Goal: Information Seeking & Learning: Learn about a topic

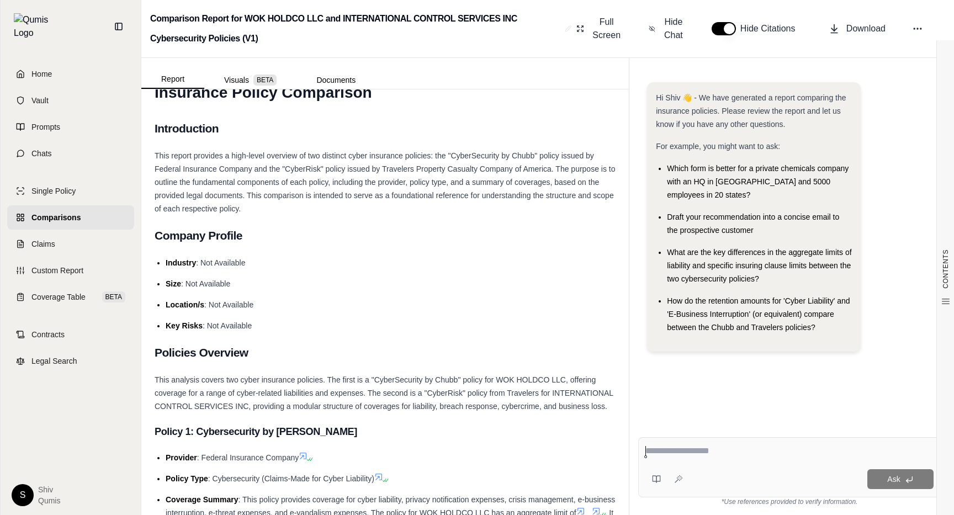
scroll to position [421, 0]
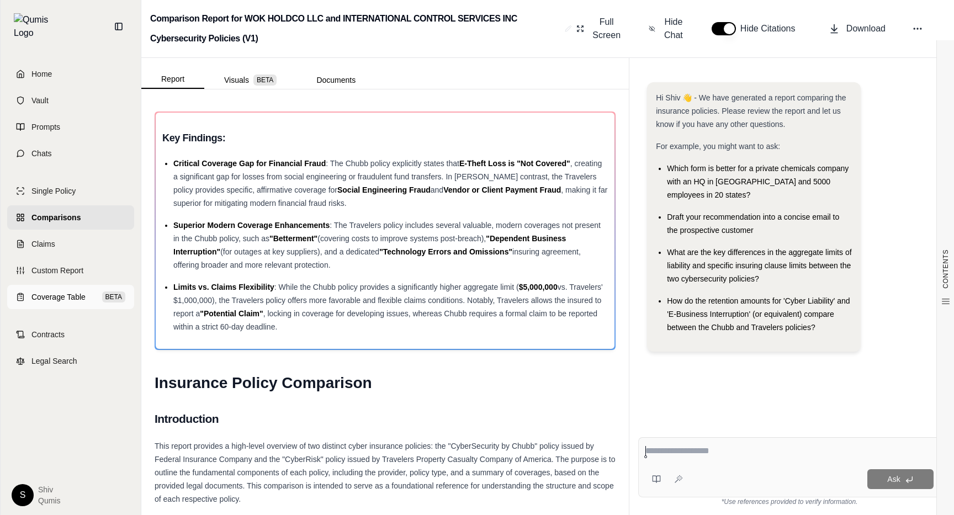
click at [72, 292] on span "Coverage Table" at bounding box center [58, 297] width 54 height 11
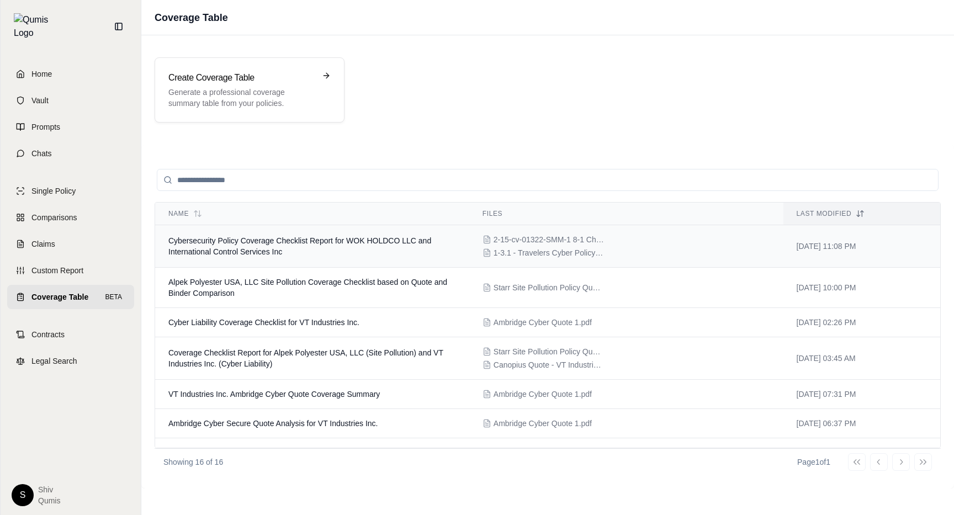
click at [257, 255] on span "Cybersecurity Policy Coverage Checklist Report for WOK HOLDCO LLC and Internati…" at bounding box center [299, 246] width 263 height 20
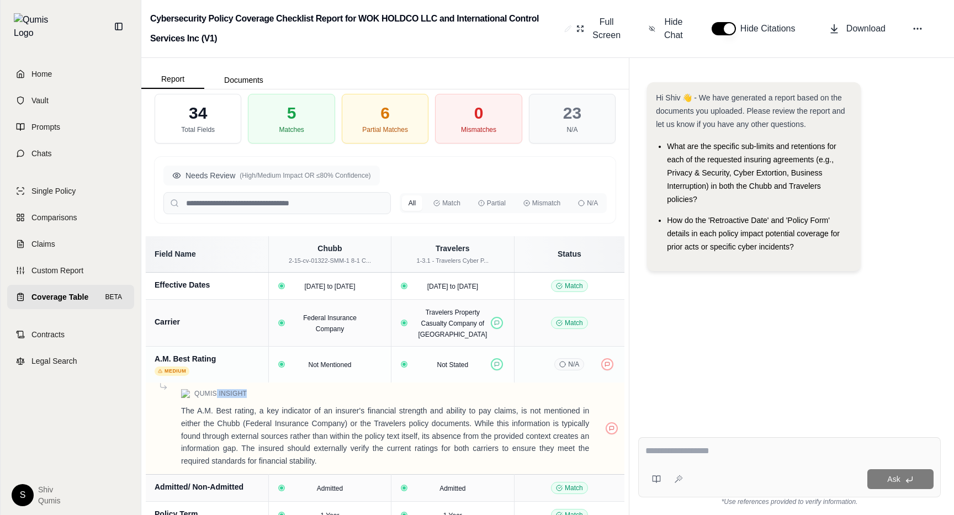
drag, startPoint x: 248, startPoint y: 405, endPoint x: 216, endPoint y: 404, distance: 32.6
click at [216, 398] on div "Qumis Insight" at bounding box center [385, 393] width 461 height 9
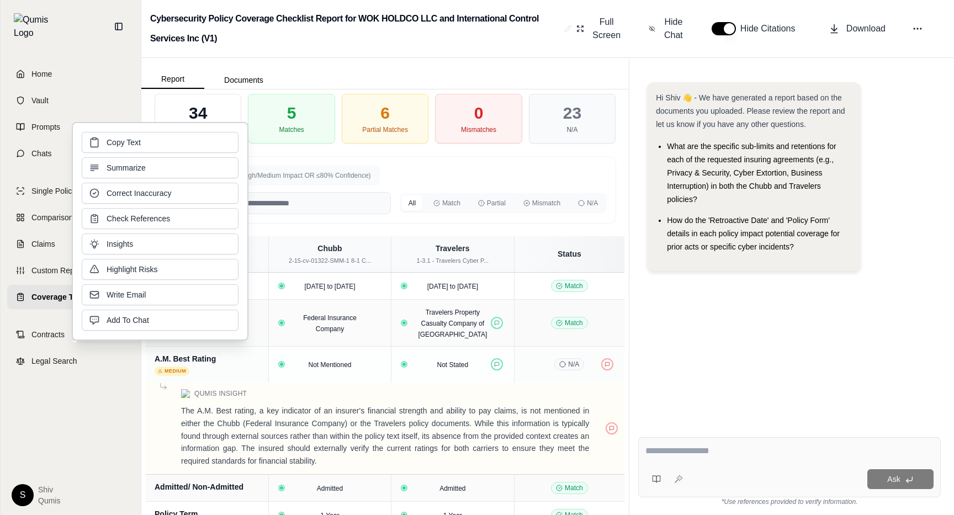
click at [252, 412] on td "Qumis Insight The A.M. Best rating, a key indicator of an insurer's financial s…" at bounding box center [385, 429] width 479 height 92
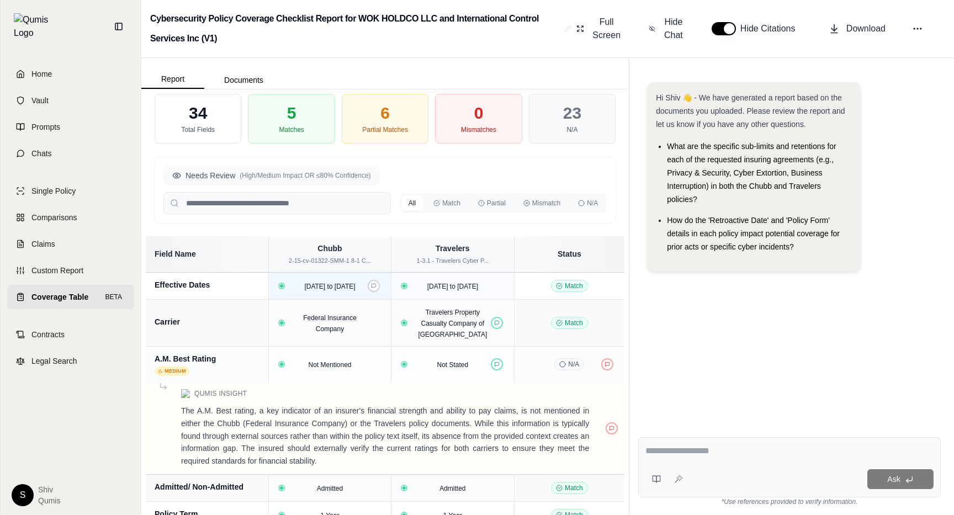
drag, startPoint x: 335, startPoint y: 296, endPoint x: 299, endPoint y: 285, distance: 37.4
click at [299, 285] on div "2014-01-01 to 2015-01-01" at bounding box center [329, 285] width 68 height 11
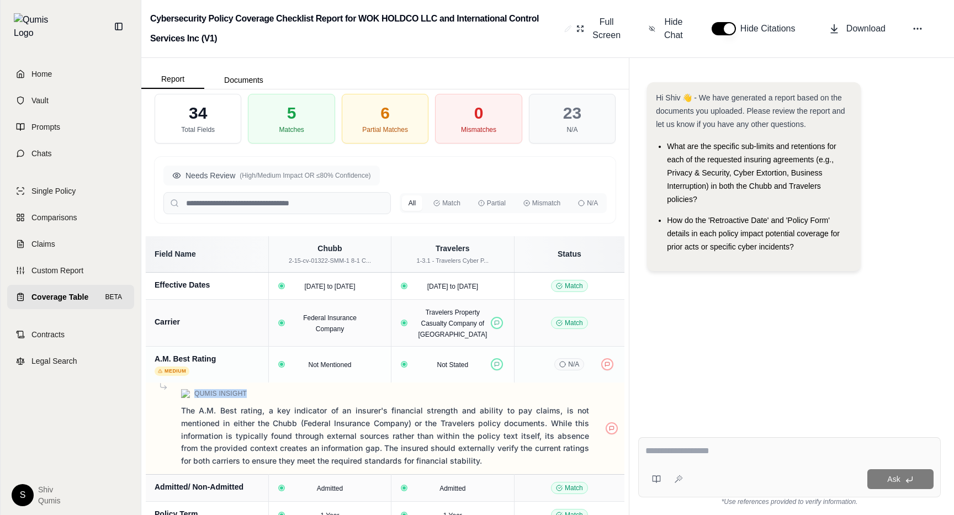
drag, startPoint x: 247, startPoint y: 404, endPoint x: 195, endPoint y: 404, distance: 51.9
click at [195, 398] on div "Qumis Insight" at bounding box center [385, 393] width 461 height 9
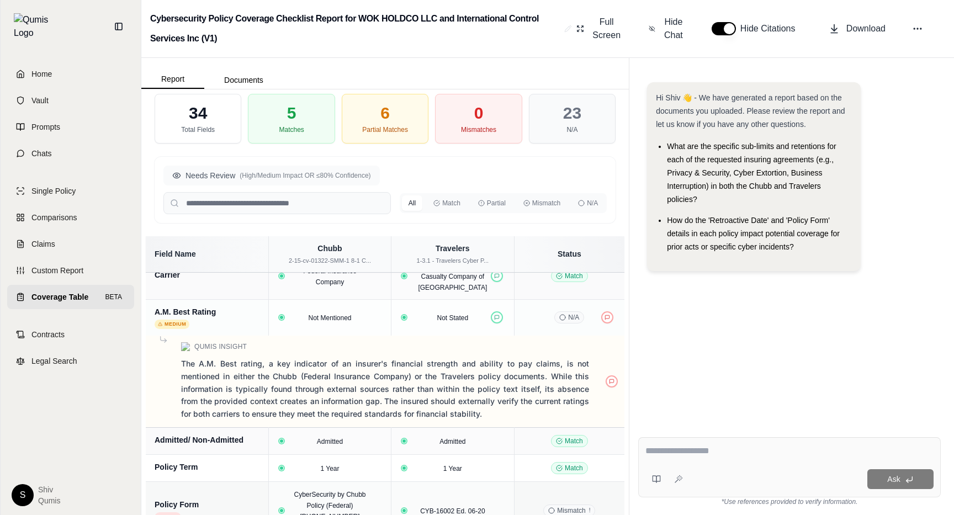
click at [206, 393] on p "The A.M. Best rating, a key indicator of an insurer's financial strength and ab…" at bounding box center [385, 389] width 408 height 63
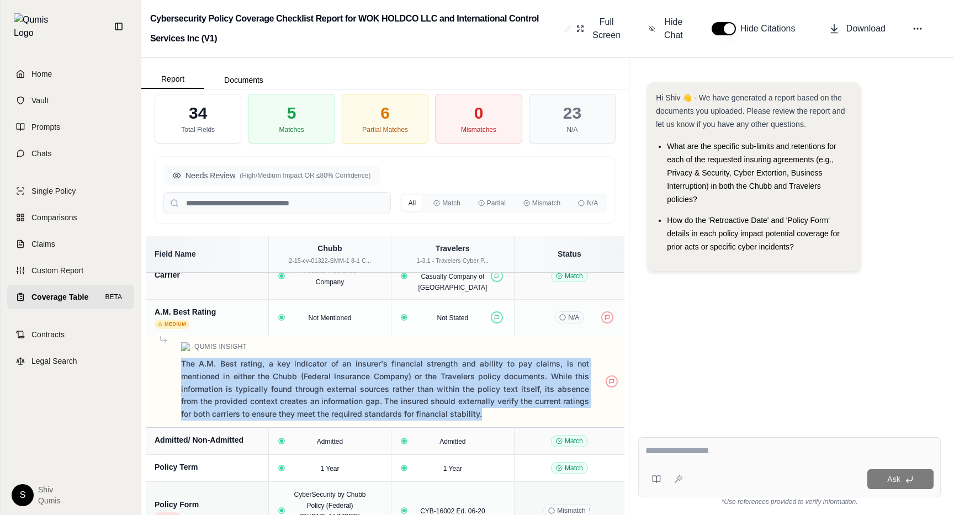
drag, startPoint x: 181, startPoint y: 376, endPoint x: 493, endPoint y: 420, distance: 314.4
click at [493, 420] on p "The A.M. Best rating, a key indicator of an insurer's financial strength and ab…" at bounding box center [385, 389] width 408 height 63
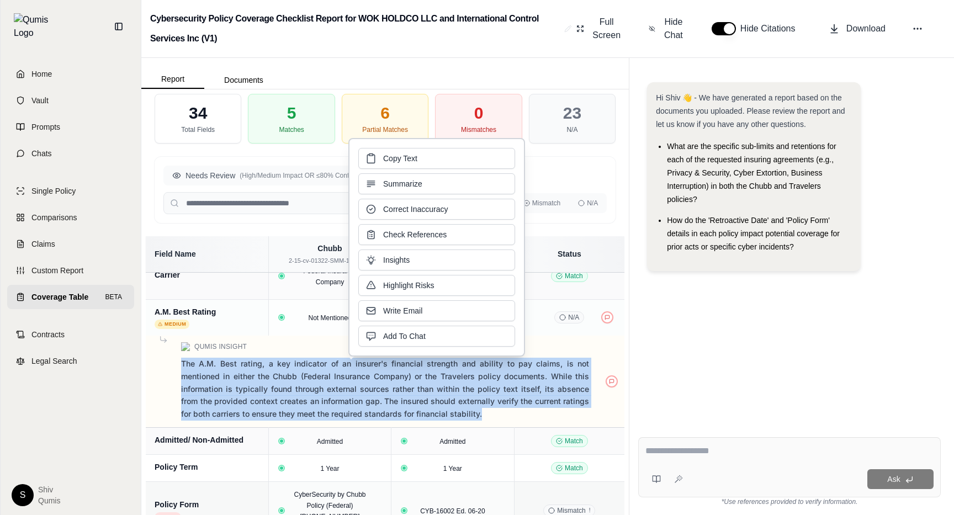
click at [493, 420] on p "The A.M. Best rating, a key indicator of an insurer's financial strength and ab…" at bounding box center [385, 389] width 408 height 63
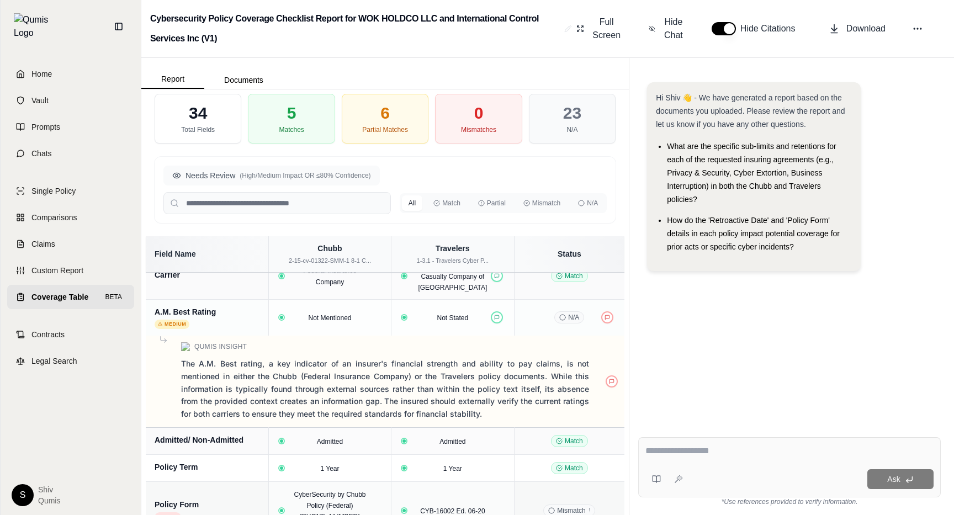
click at [493, 420] on p "The A.M. Best rating, a key indicator of an insurer's financial strength and ab…" at bounding box center [385, 389] width 408 height 63
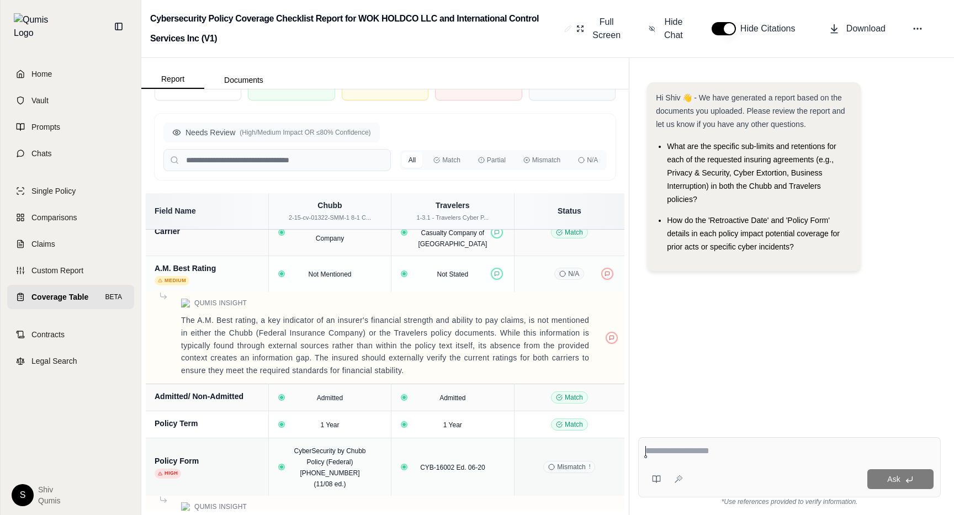
scroll to position [20, 0]
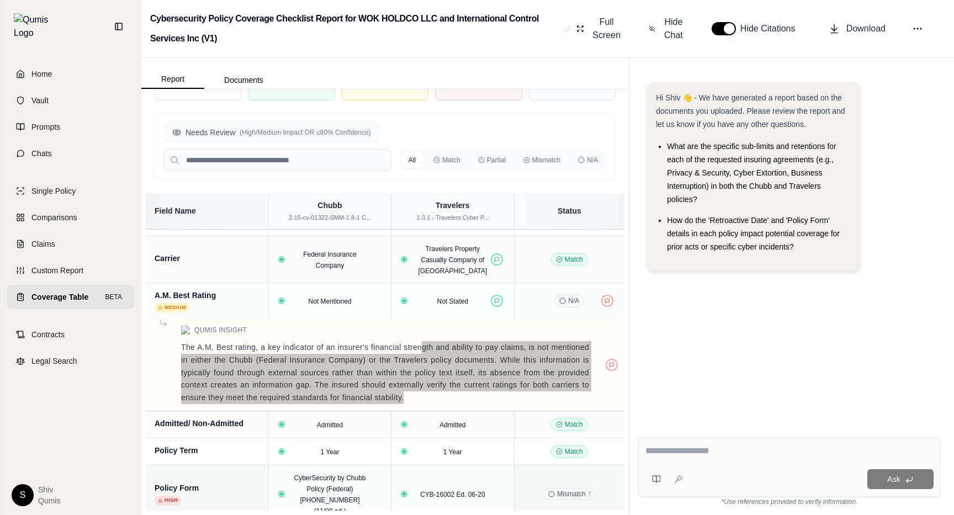
drag, startPoint x: 420, startPoint y: 353, endPoint x: 456, endPoint y: 400, distance: 58.3
click at [456, 400] on p "The A.M. Best rating, a key indicator of an insurer's financial strength and ab…" at bounding box center [385, 372] width 408 height 63
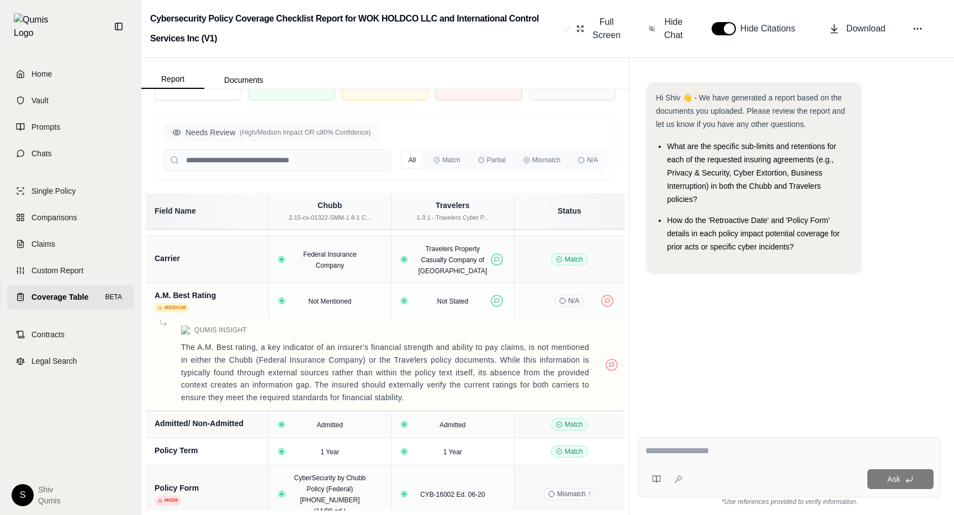
click at [456, 400] on p "The A.M. Best rating, a key indicator of an insurer's financial strength and ab…" at bounding box center [385, 372] width 408 height 63
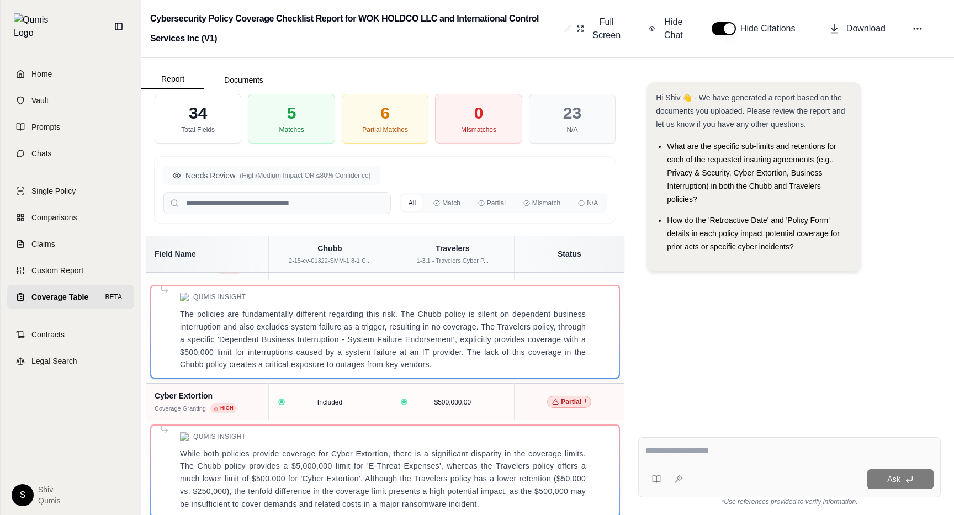
scroll to position [2071, 0]
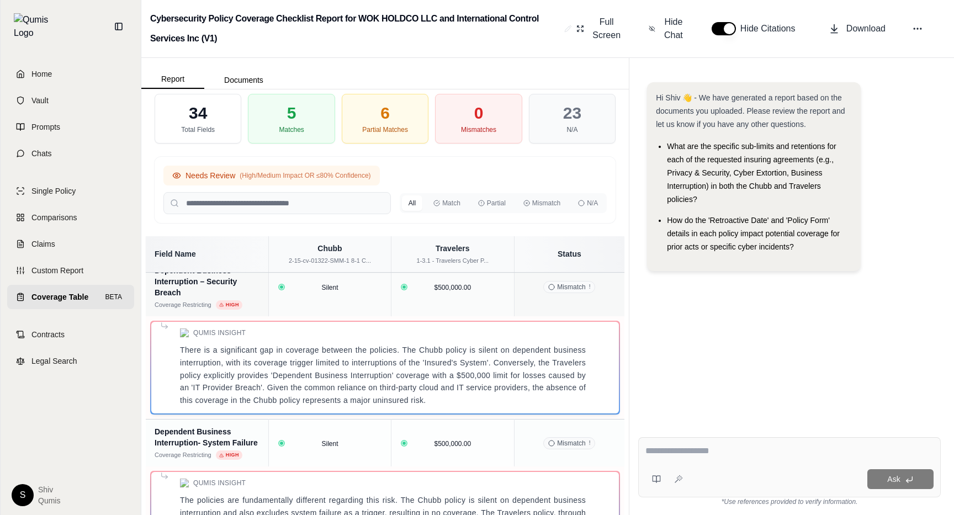
click at [284, 173] on span "(High/Medium Impact OR ≤80% Confidence)" at bounding box center [305, 175] width 131 height 9
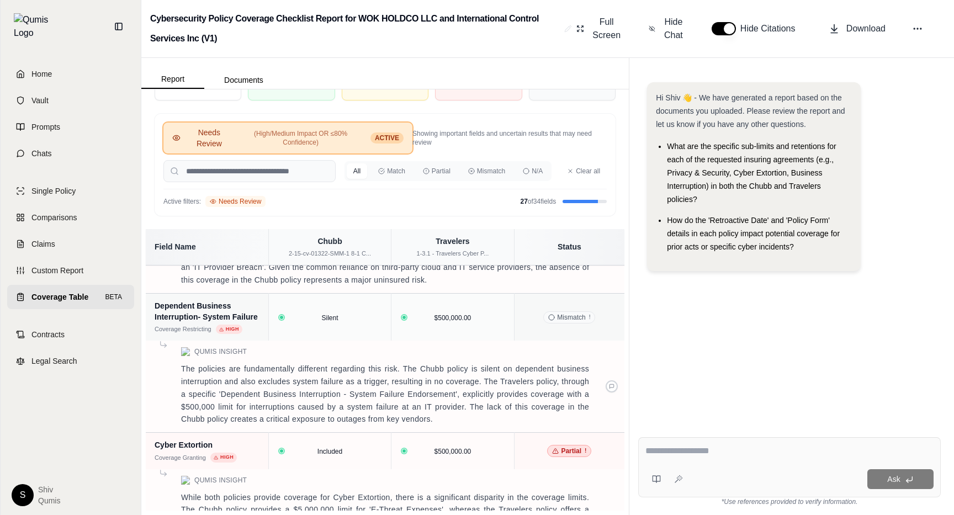
scroll to position [1864, 0]
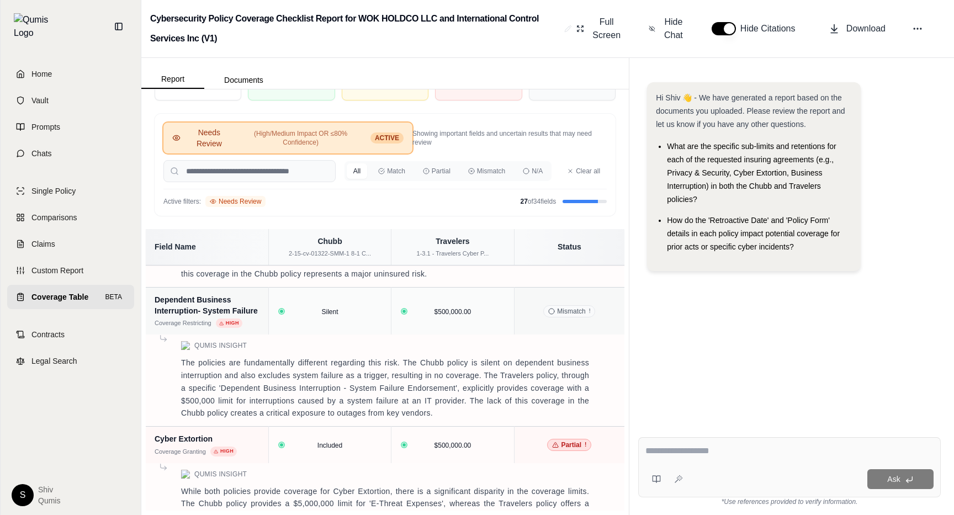
click at [320, 146] on span "(High/Medium Impact OR ≤80% Confidence)" at bounding box center [300, 138] width 126 height 18
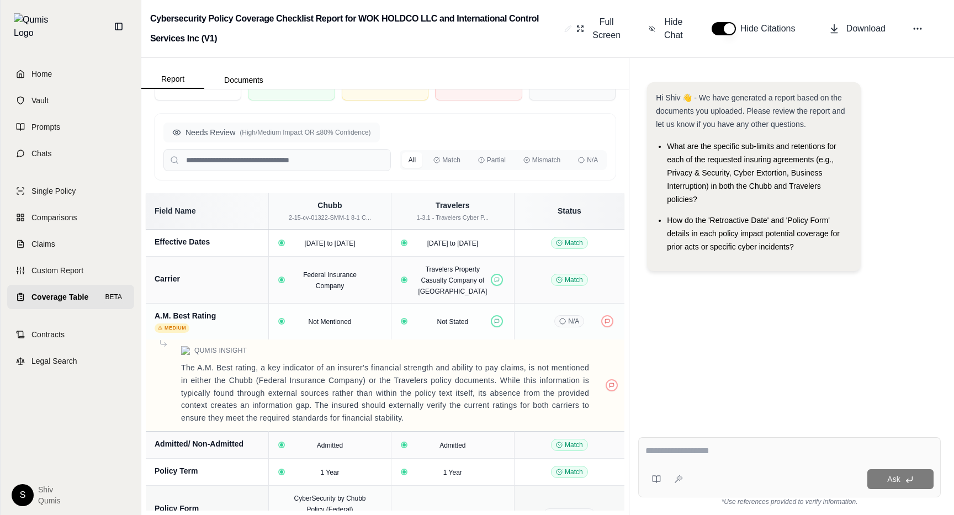
scroll to position [0, 0]
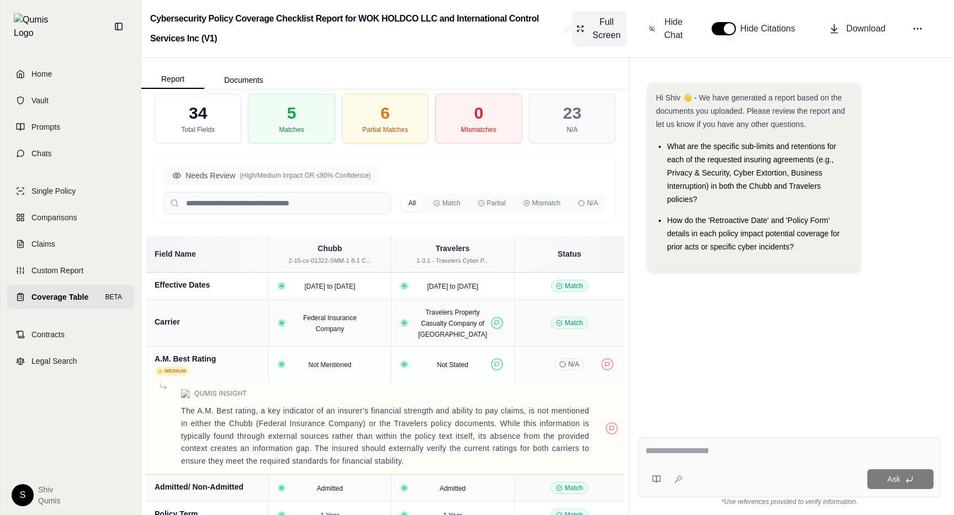
click at [624, 25] on button "Full Screen" at bounding box center [599, 28] width 55 height 35
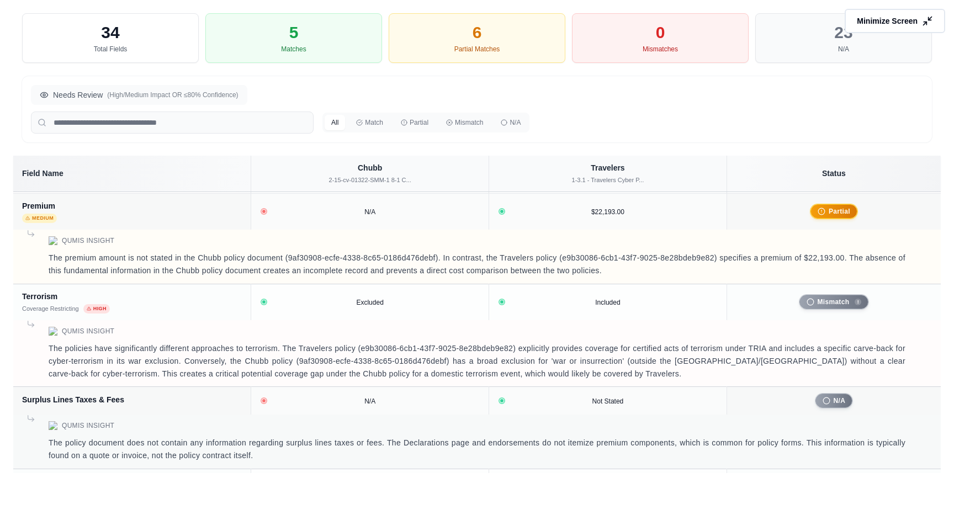
scroll to position [2537, 0]
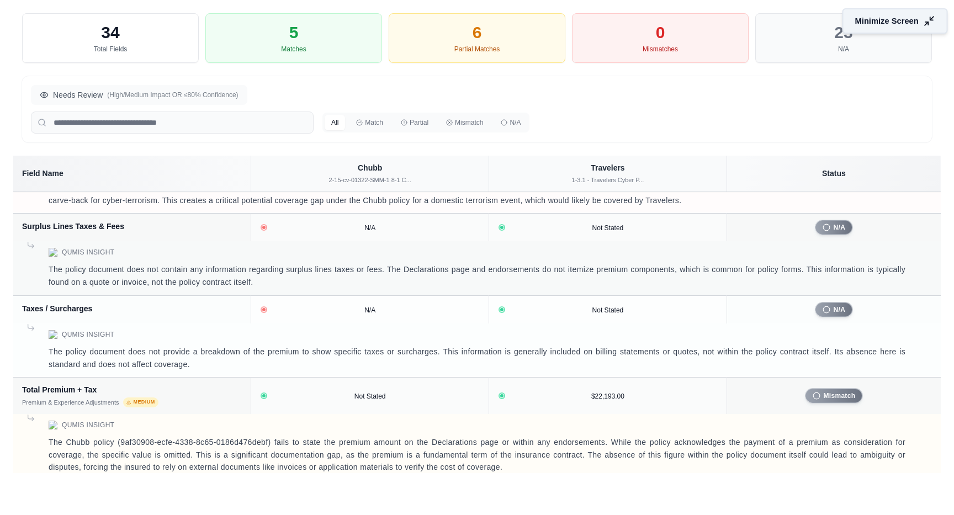
click at [933, 22] on button "Minimize Screen" at bounding box center [895, 20] width 105 height 25
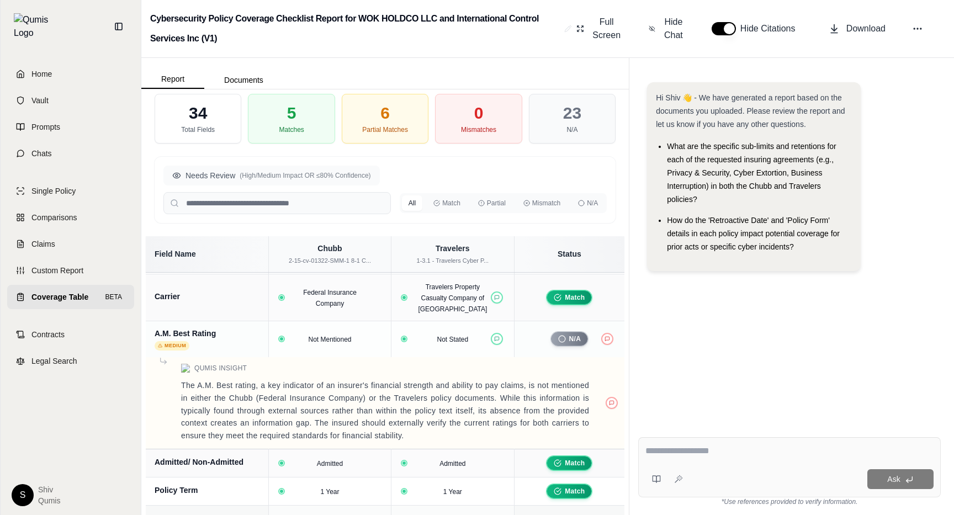
scroll to position [0, 0]
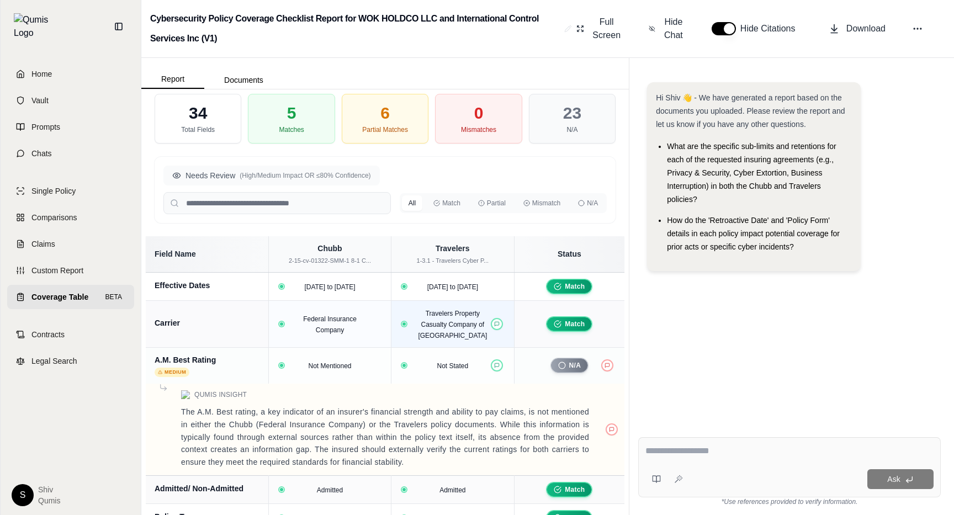
click at [488, 333] on div "Travelers Property Casualty Company of America" at bounding box center [452, 324] width 91 height 33
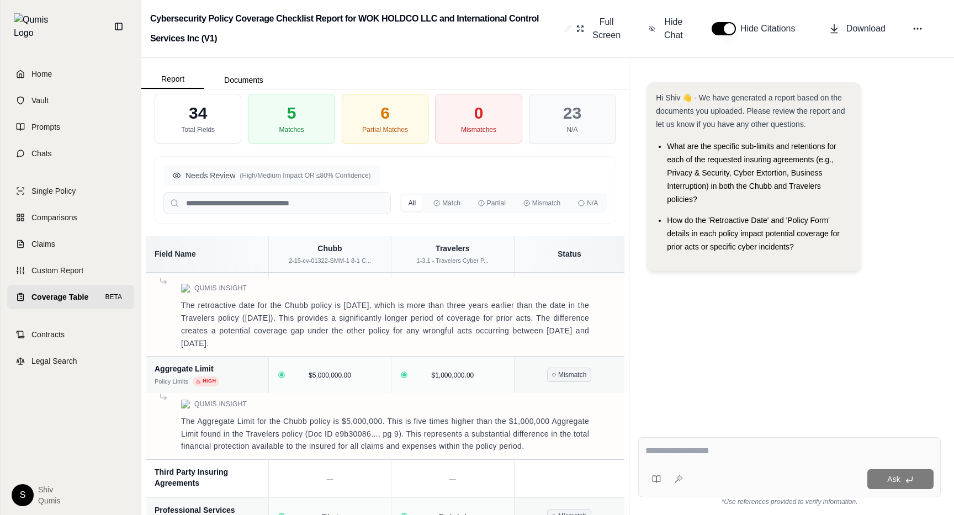
scroll to position [697, 0]
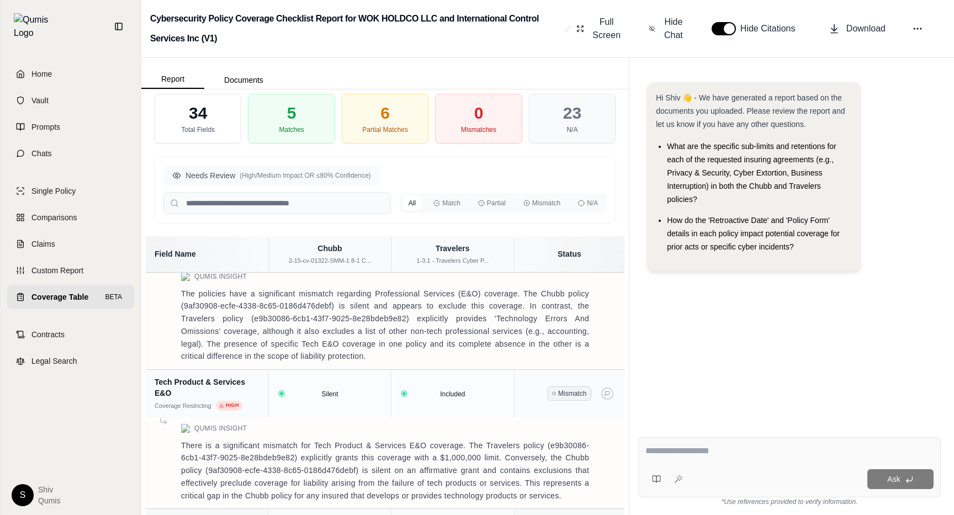
drag, startPoint x: 547, startPoint y: 388, endPoint x: 587, endPoint y: 390, distance: 40.3
click at [587, 390] on span "Mismatch" at bounding box center [569, 393] width 44 height 14
click at [586, 395] on span "Mismatch" at bounding box center [569, 393] width 44 height 14
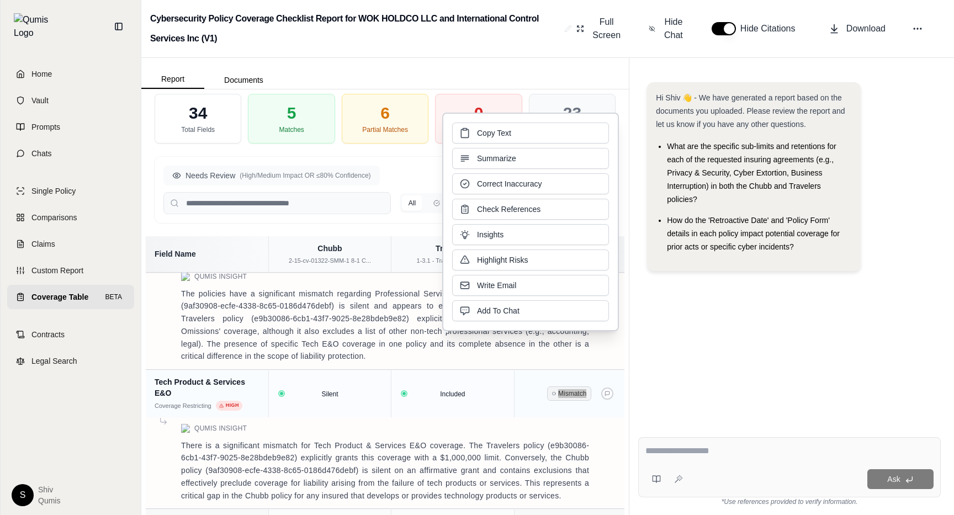
copy span "Mismatch"
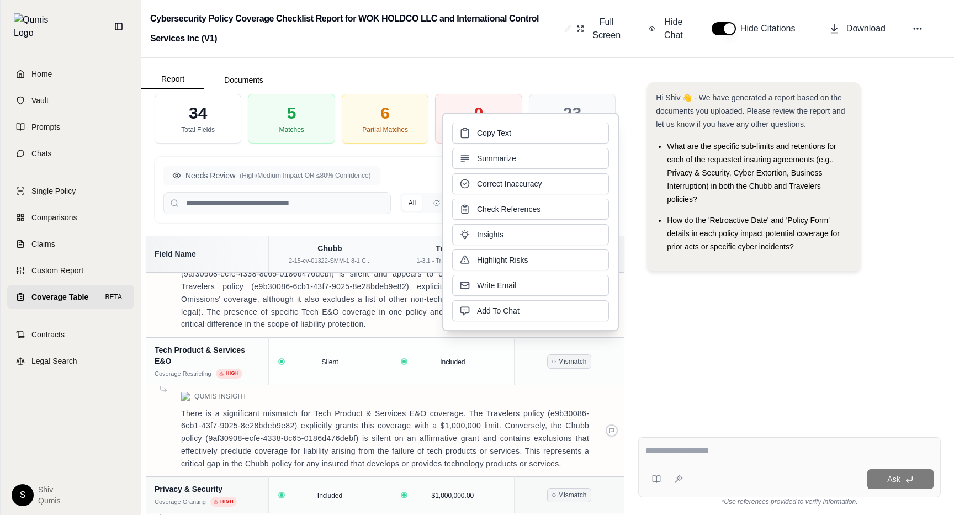
click at [560, 419] on p "There is a significant mismatch for Tech Product & Services E&O coverage. The T…" at bounding box center [385, 438] width 408 height 63
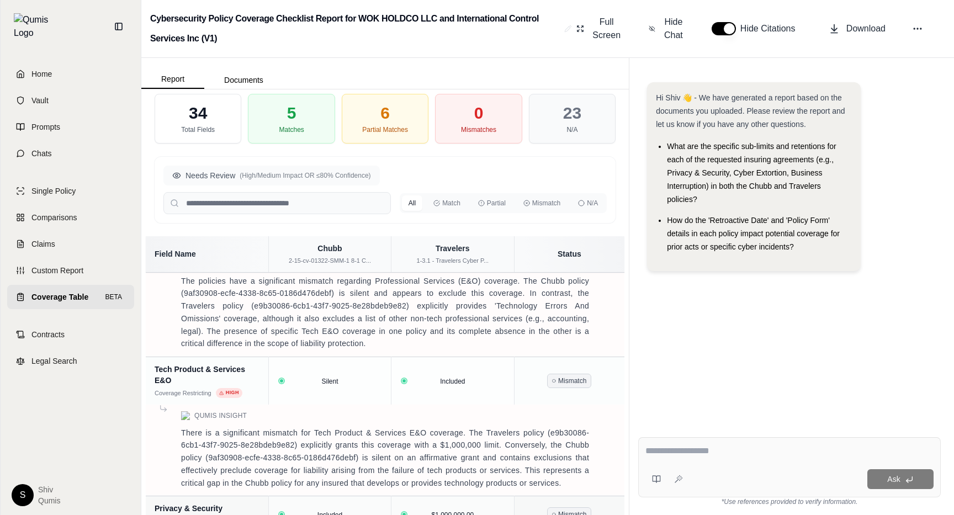
scroll to position [0, 0]
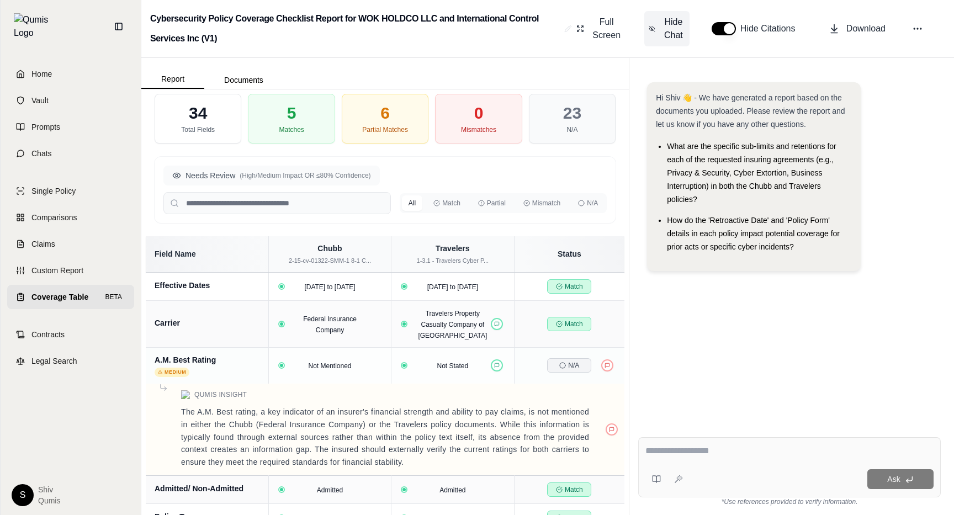
click at [672, 34] on span "Hide Chat" at bounding box center [673, 28] width 23 height 27
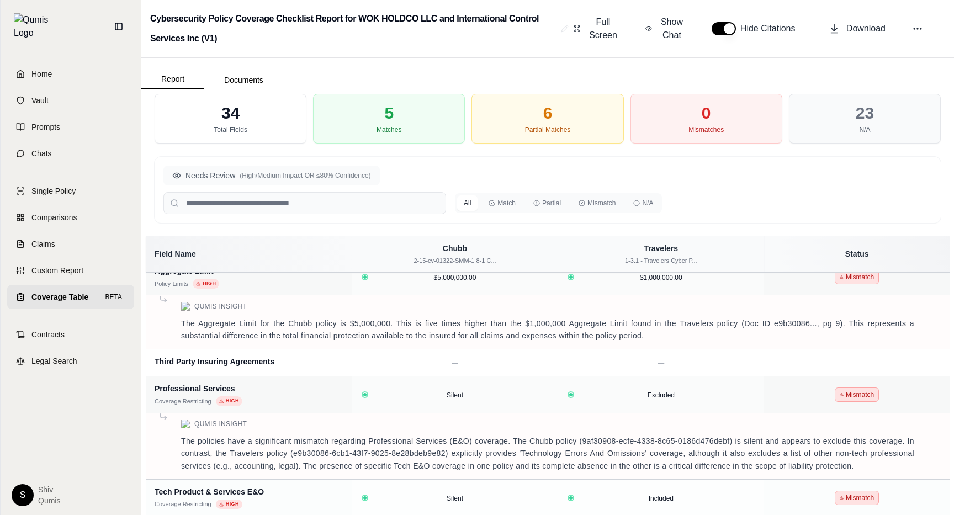
scroll to position [494, 0]
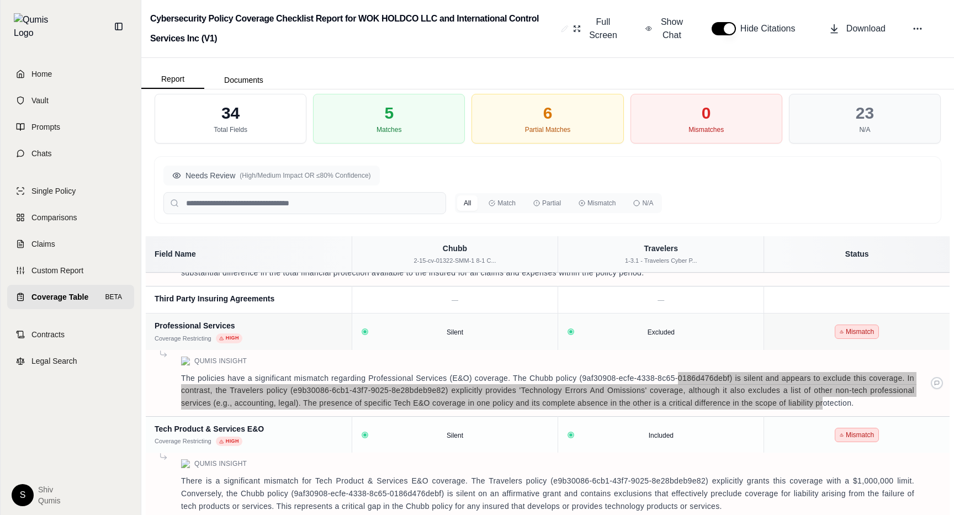
drag, startPoint x: 680, startPoint y: 358, endPoint x: 824, endPoint y: 387, distance: 147.0
click at [824, 387] on p "The policies have a significant mismatch regarding Professional Services (E&O) …" at bounding box center [547, 391] width 733 height 38
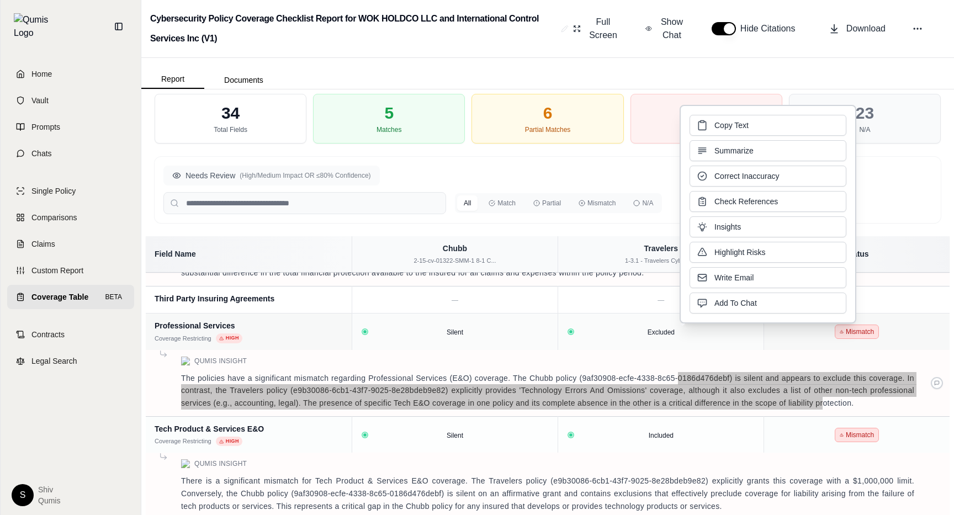
click at [801, 382] on p "The policies have a significant mismatch regarding Professional Services (E&O) …" at bounding box center [547, 391] width 733 height 38
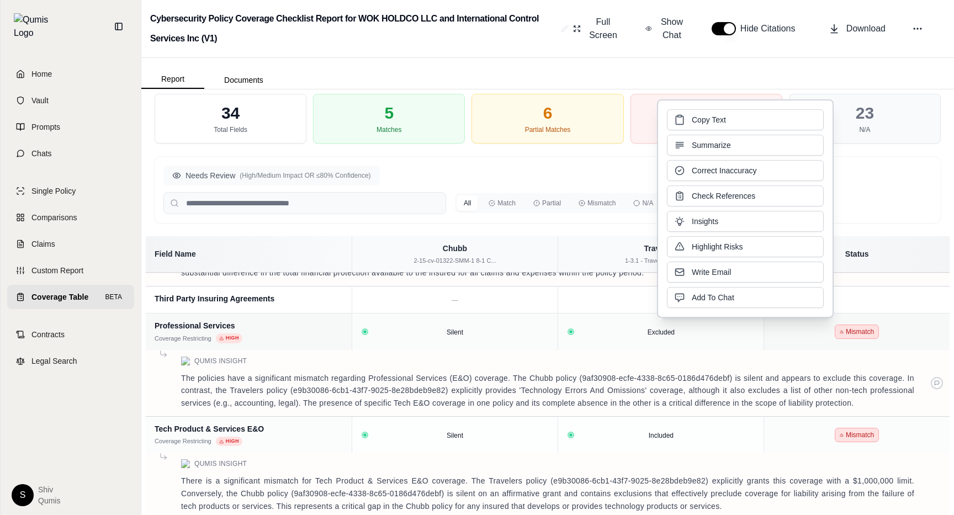
click at [801, 382] on p "The policies have a significant mismatch regarding Professional Services (E&O) …" at bounding box center [547, 391] width 733 height 38
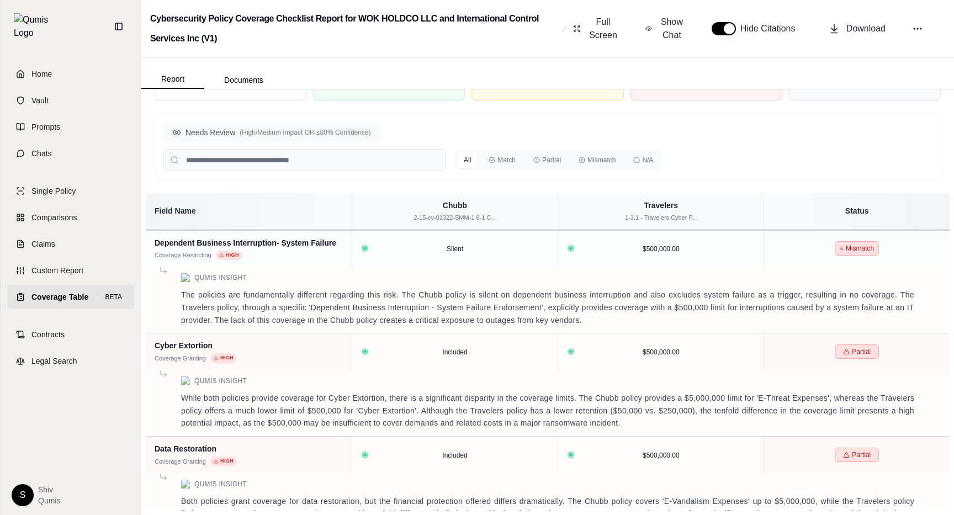
scroll to position [0, 0]
